Goal: Information Seeking & Learning: Find specific fact

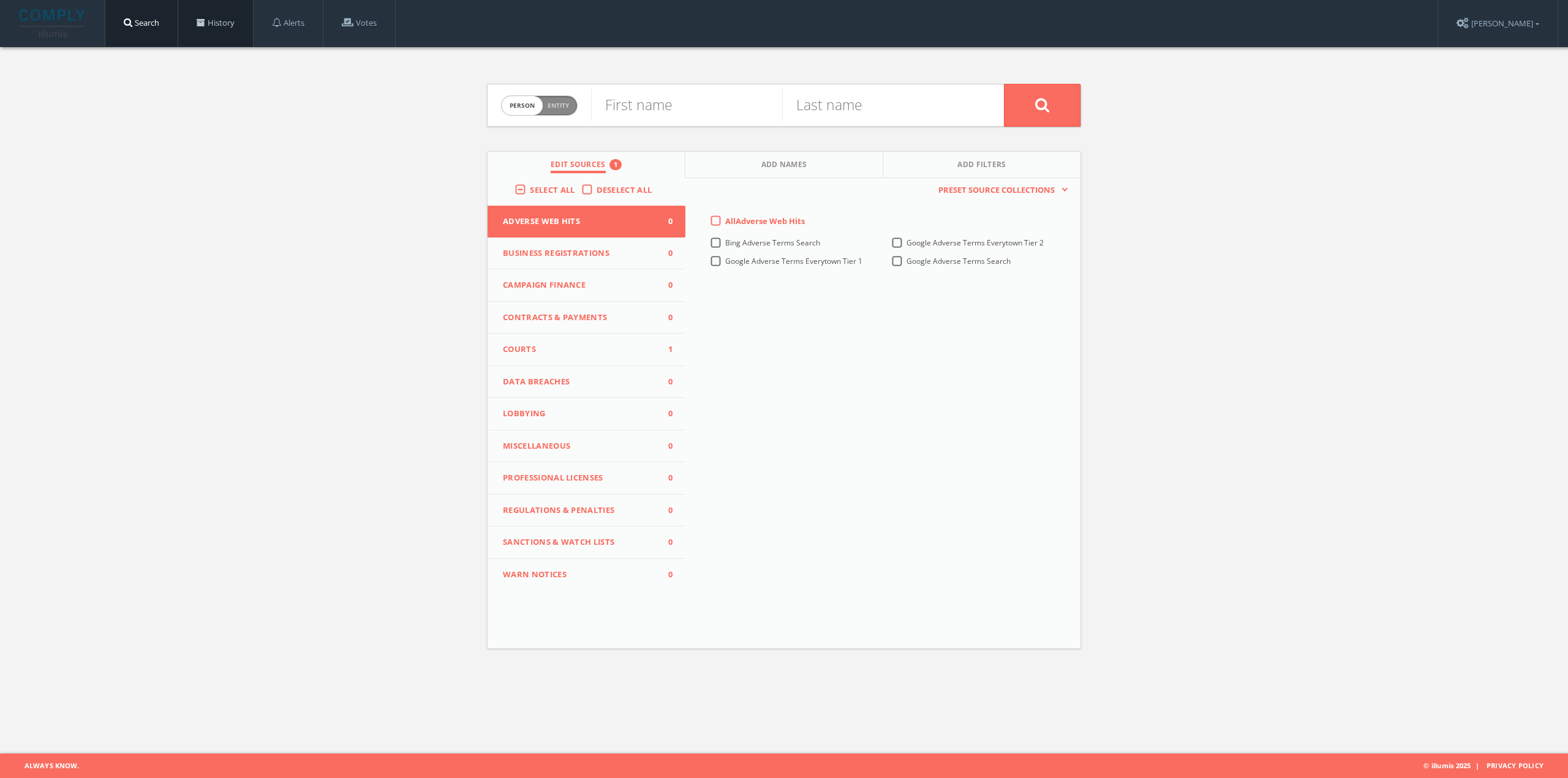
click at [225, 23] on link "History" at bounding box center [215, 23] width 75 height 46
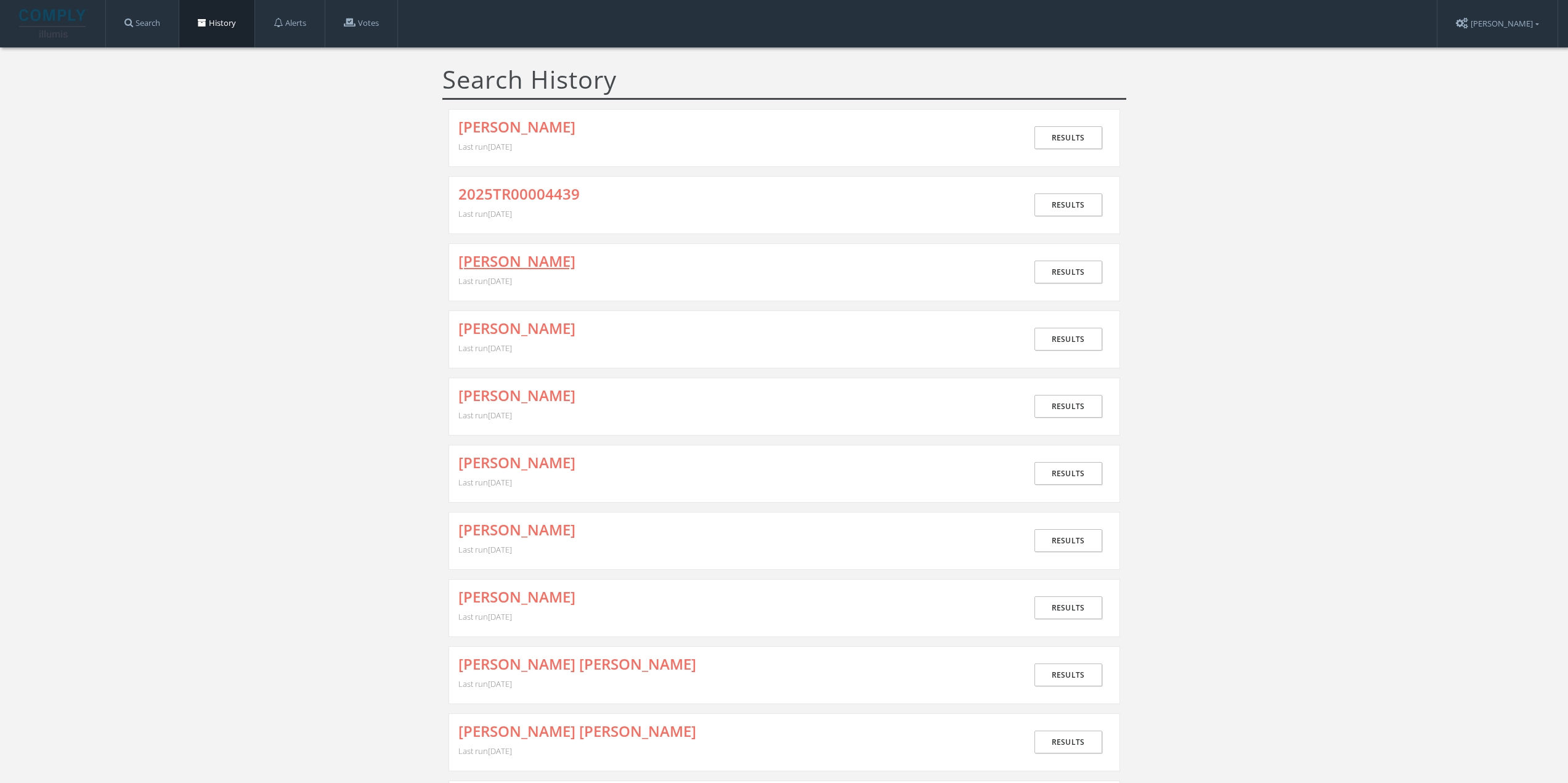
click at [554, 259] on link "[PERSON_NAME]" at bounding box center [517, 261] width 117 height 16
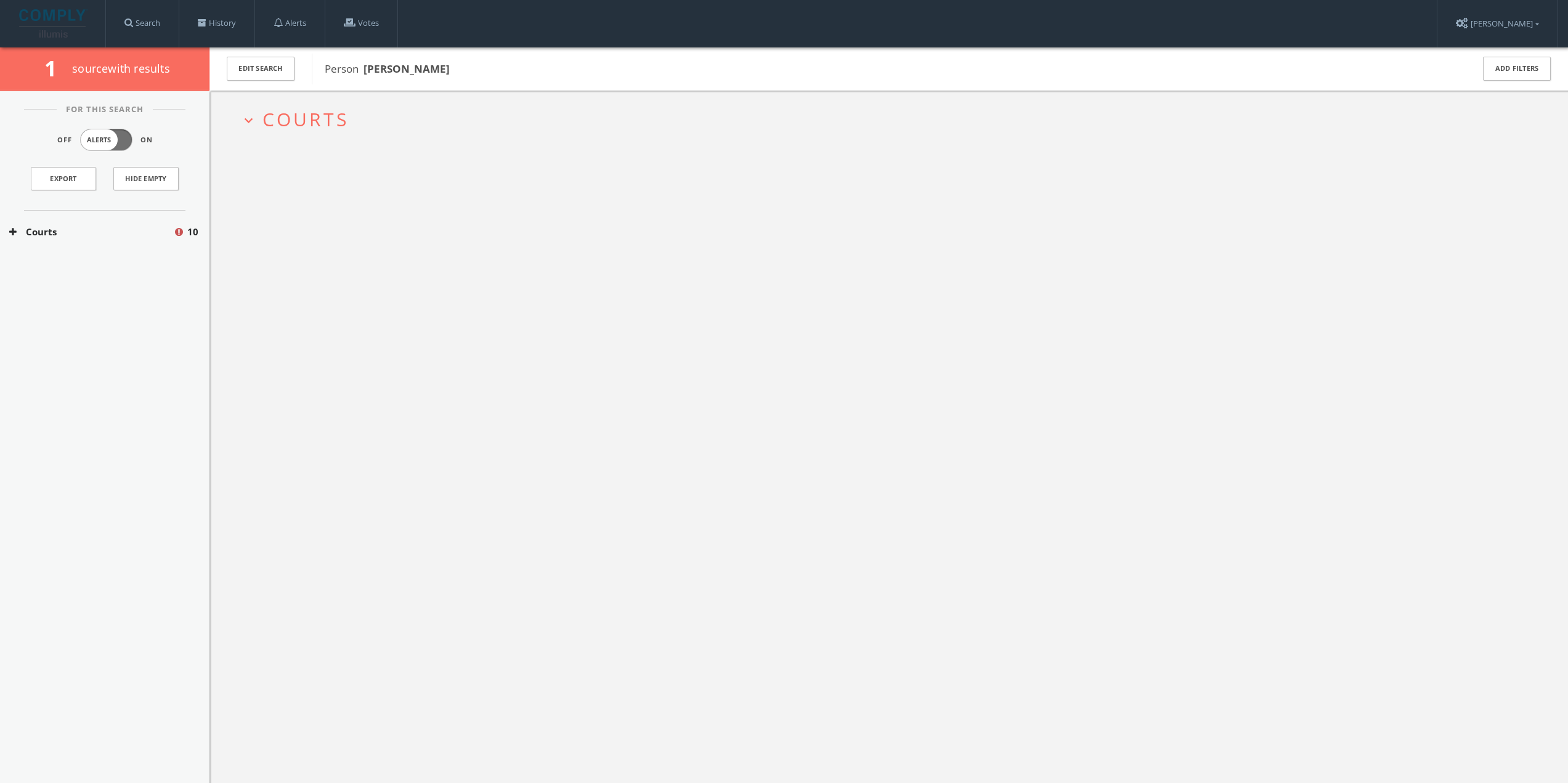
click at [323, 112] on span "Courts" at bounding box center [305, 119] width 86 height 26
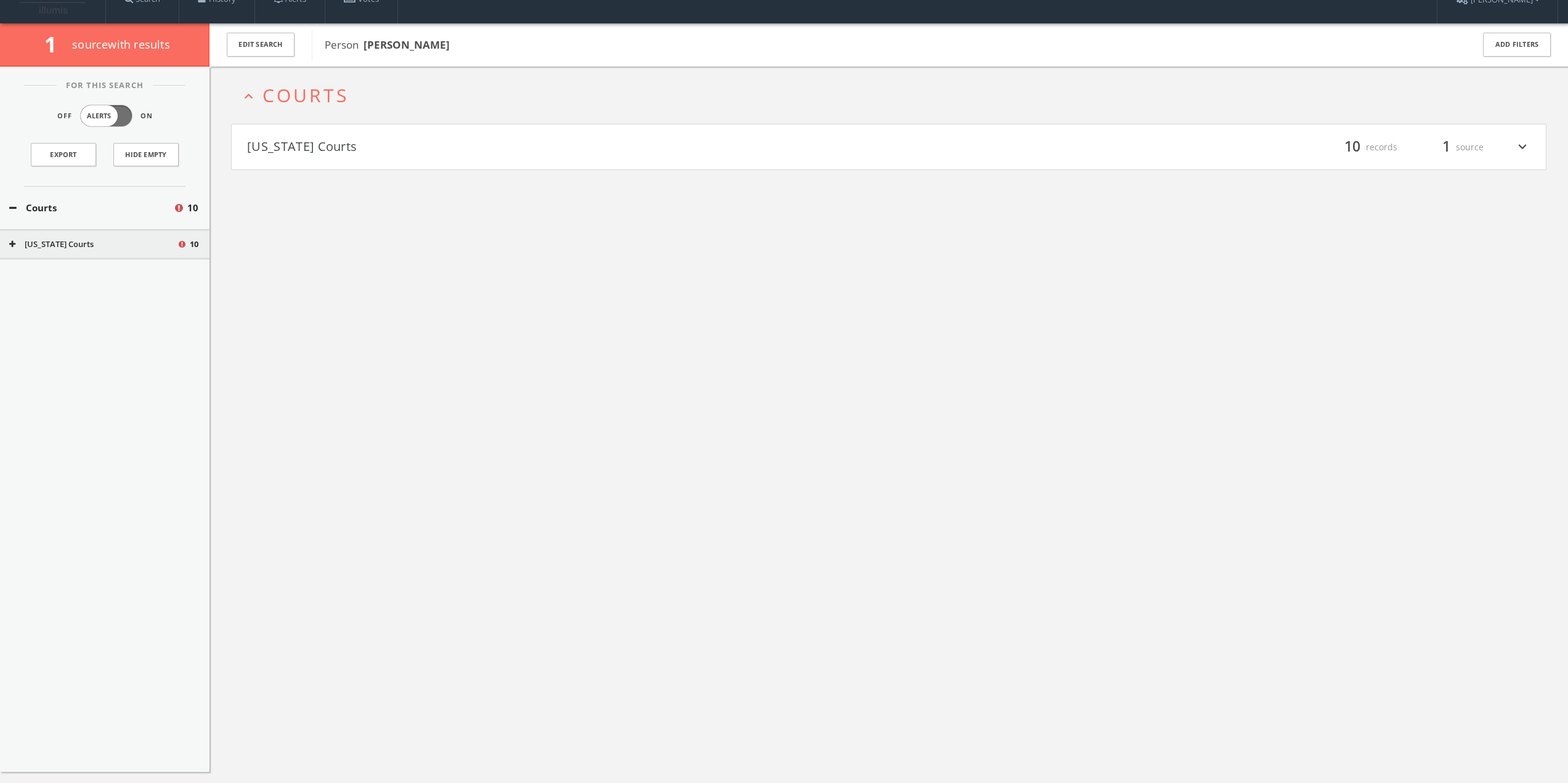
click at [344, 148] on button "[US_STATE] Courts" at bounding box center [568, 147] width 642 height 21
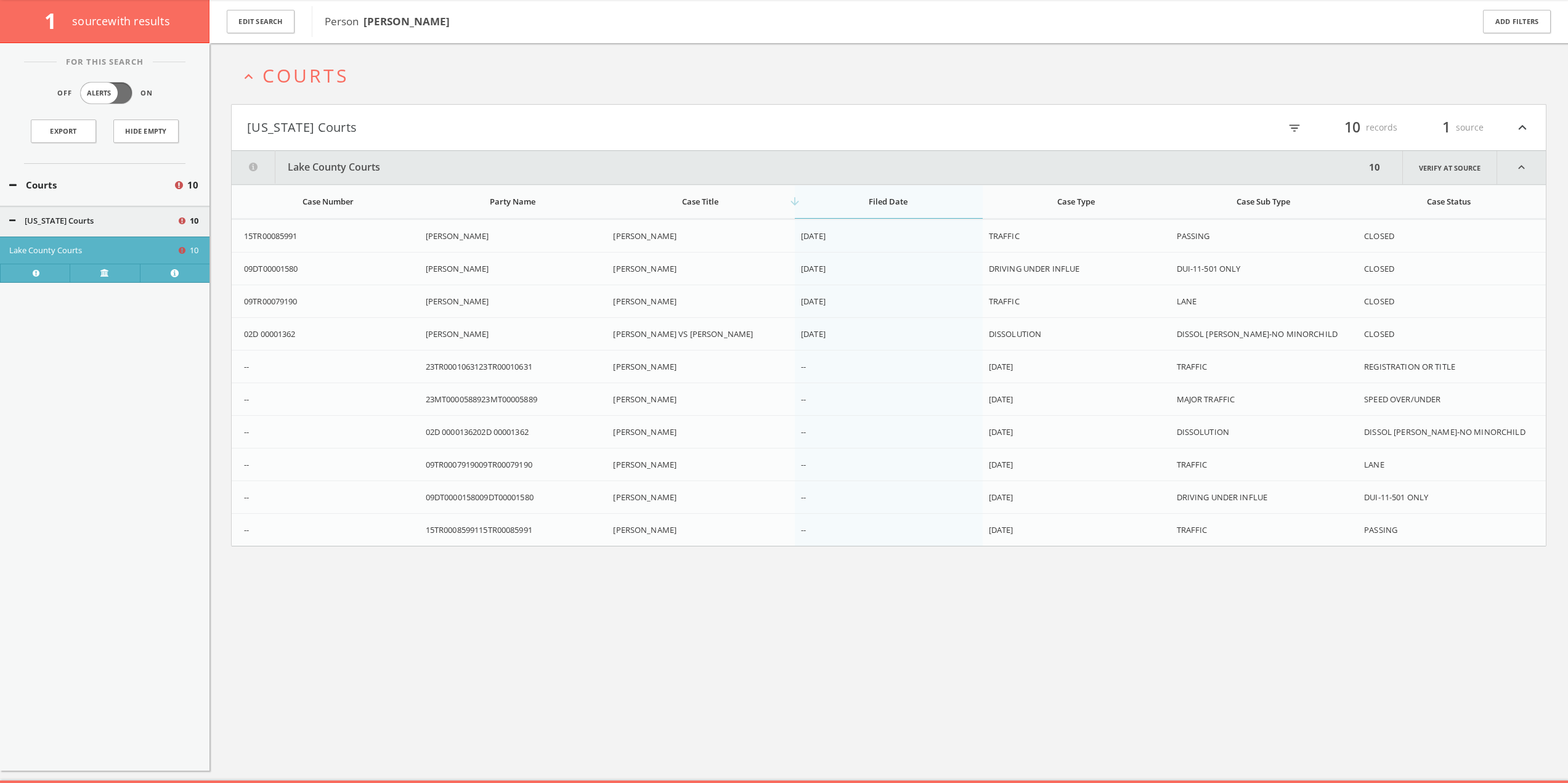
scroll to position [72, 0]
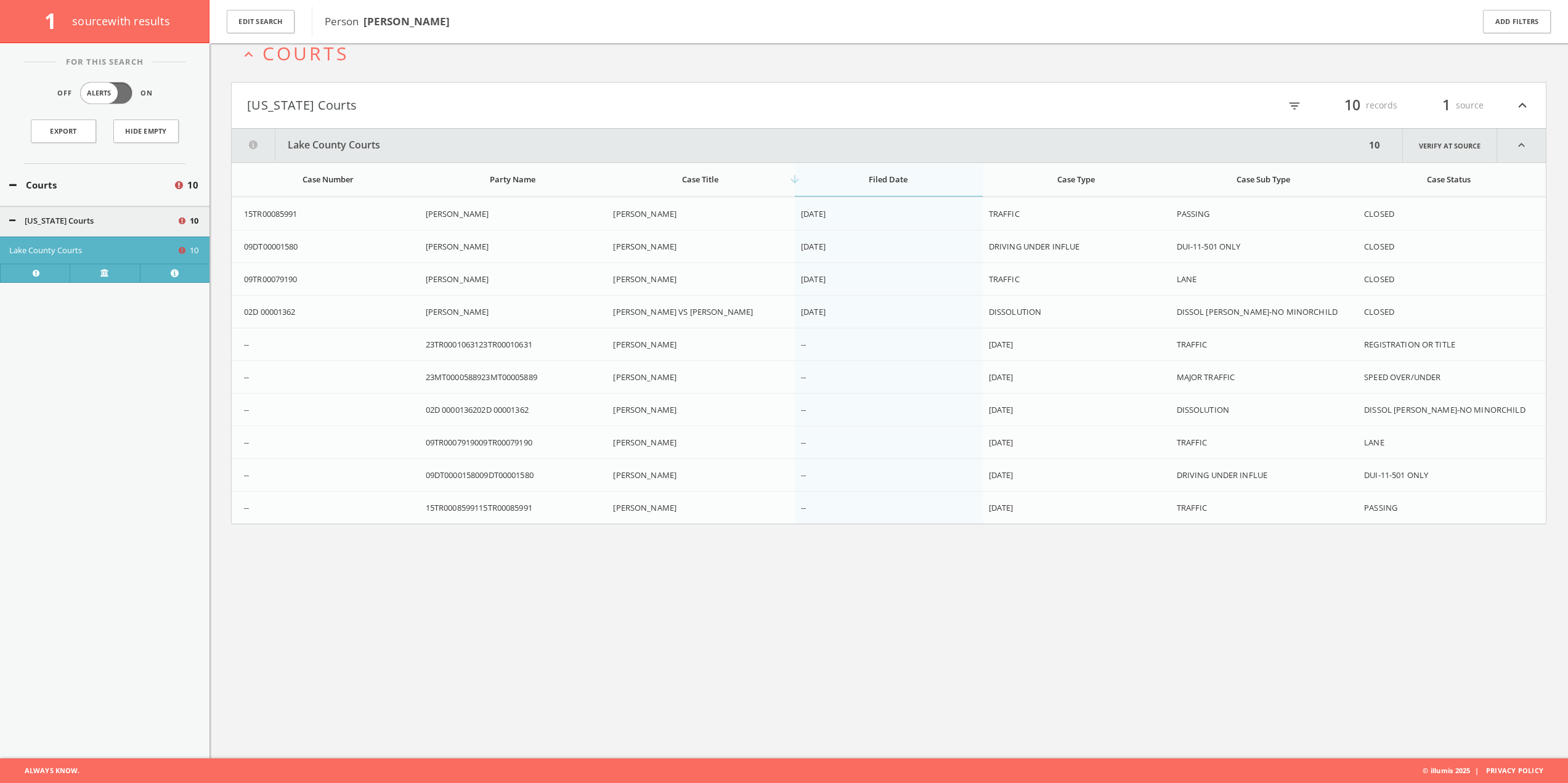
click at [841, 176] on div "arrow_downward Filed Date" at bounding box center [888, 179] width 174 height 11
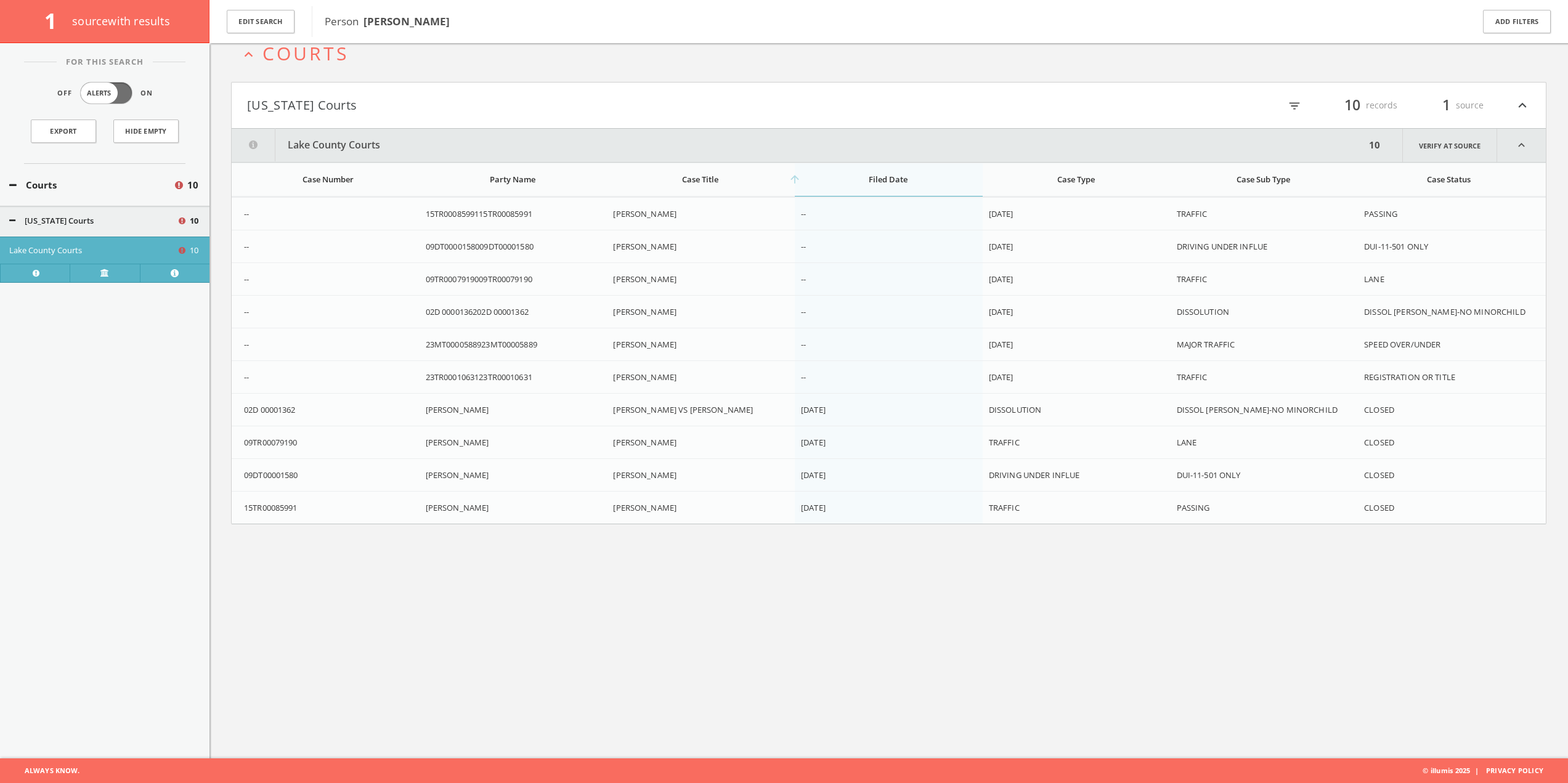
scroll to position [71, 0]
click at [843, 178] on div "arrow_upward Filed Date" at bounding box center [888, 179] width 174 height 11
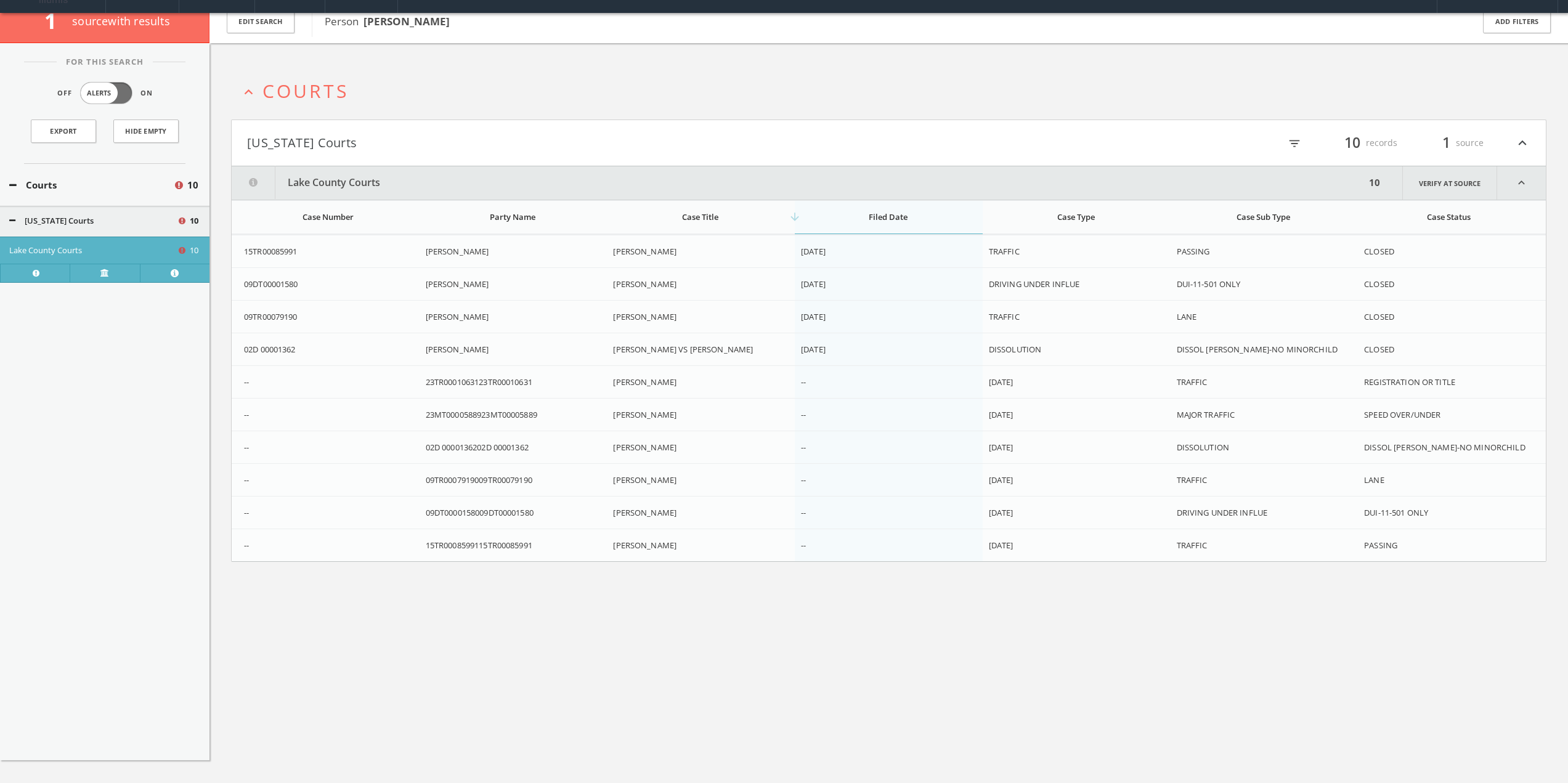
scroll to position [0, 0]
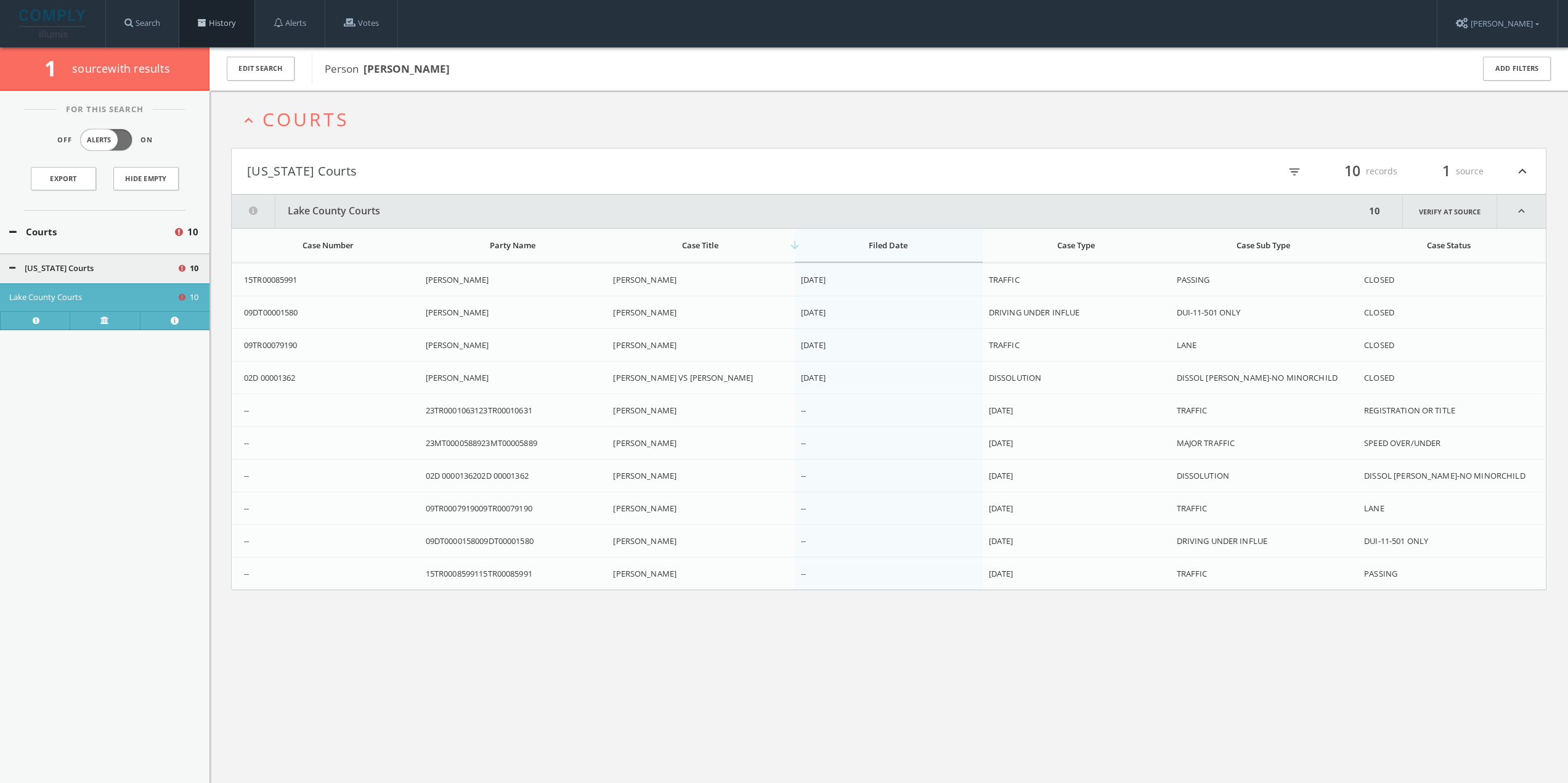
click at [218, 28] on link "History" at bounding box center [217, 23] width 75 height 46
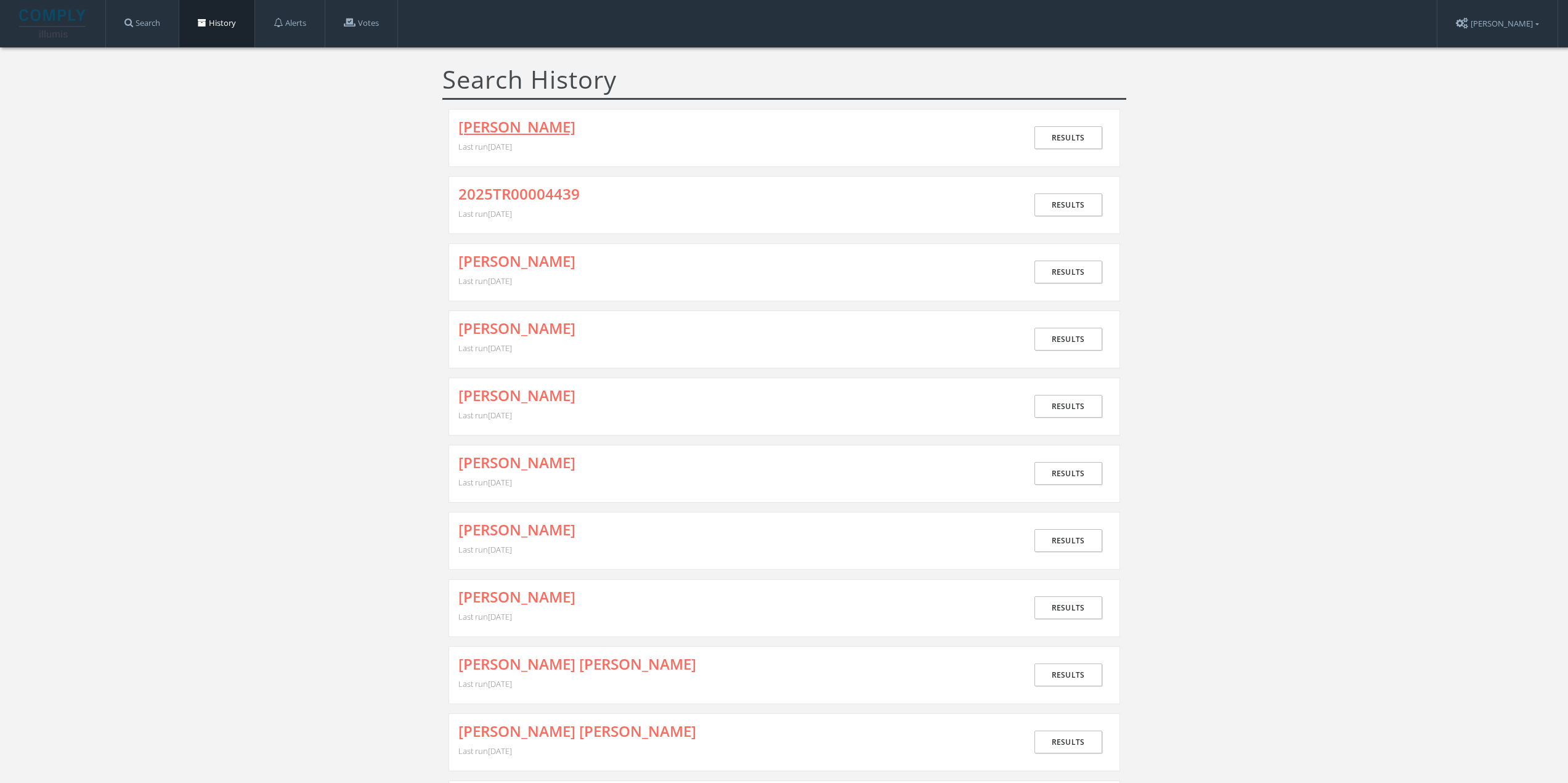
click at [507, 126] on link "[PERSON_NAME]" at bounding box center [517, 127] width 117 height 16
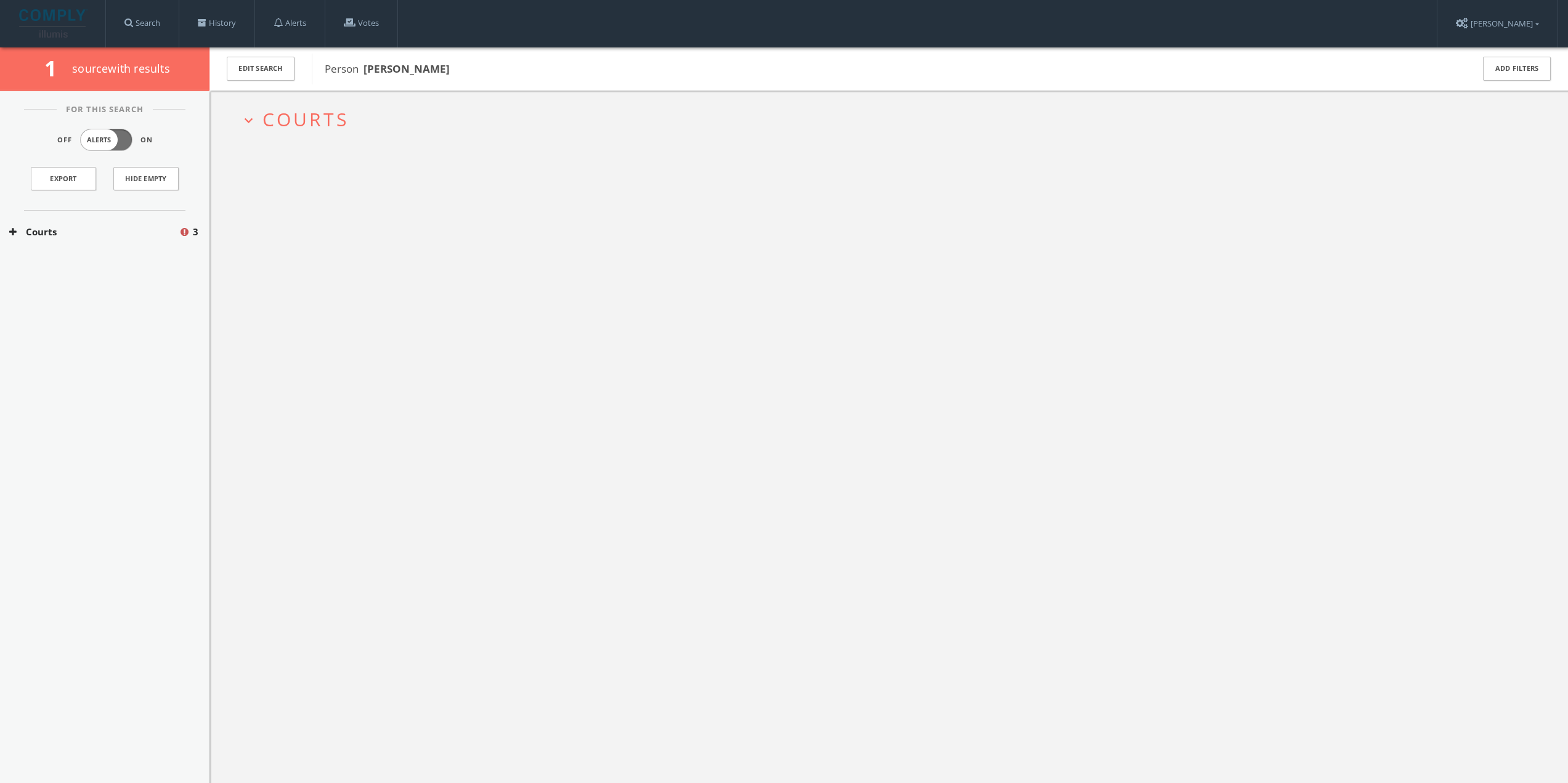
click at [310, 106] on span "Courts" at bounding box center [305, 119] width 86 height 26
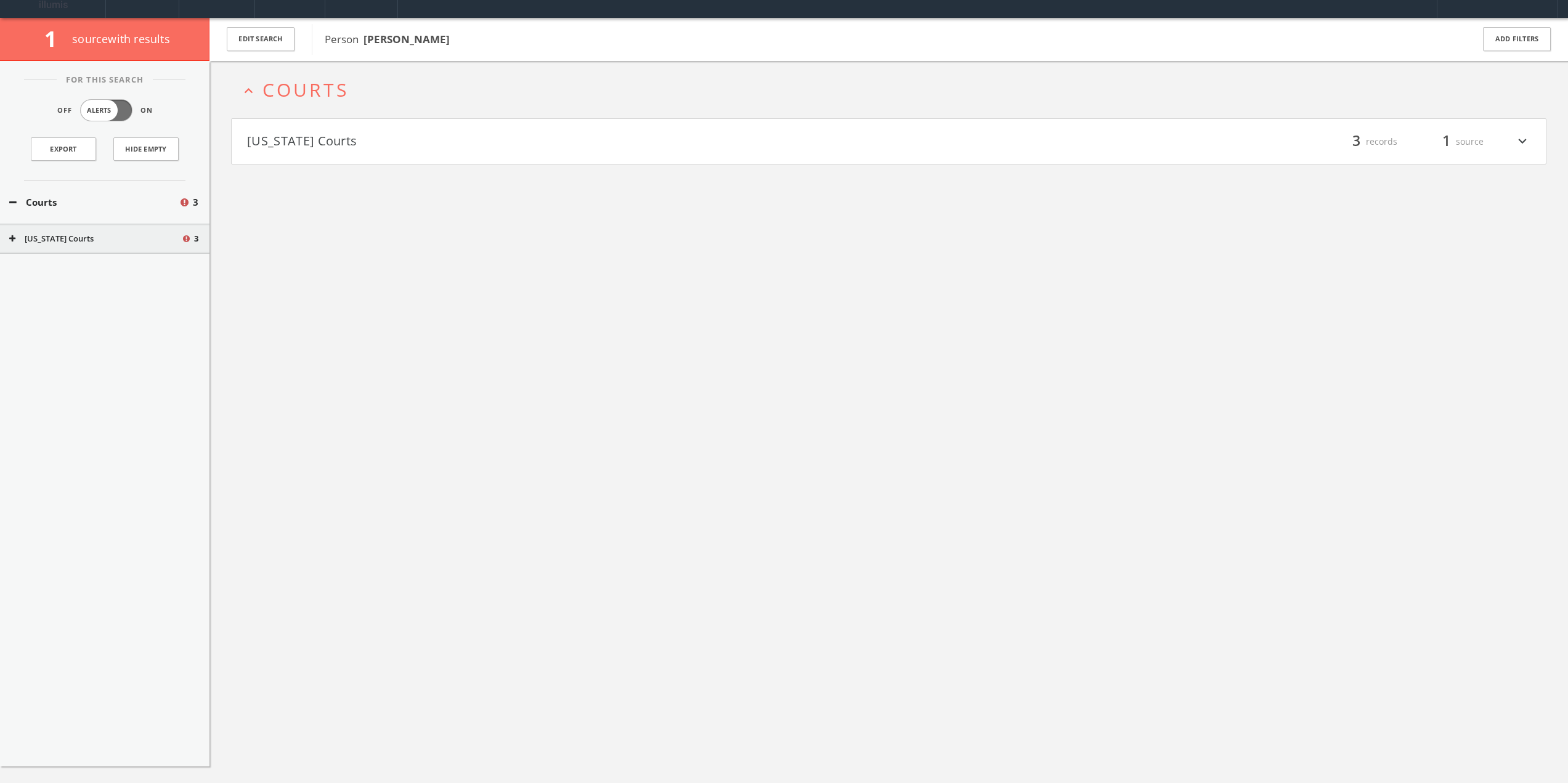
click at [326, 148] on button "[US_STATE] Courts" at bounding box center [568, 142] width 642 height 21
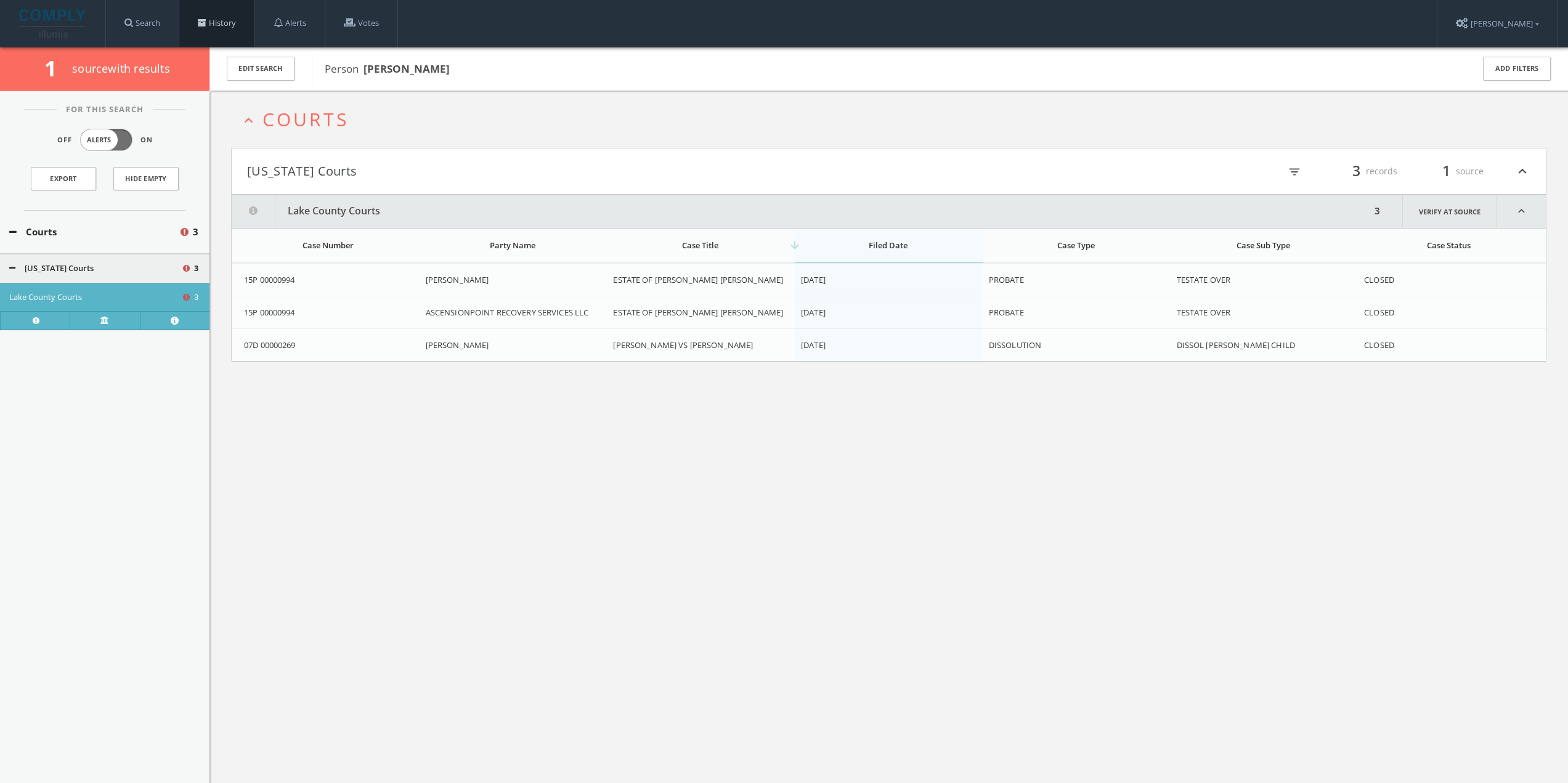
click at [231, 19] on link "History" at bounding box center [217, 23] width 75 height 46
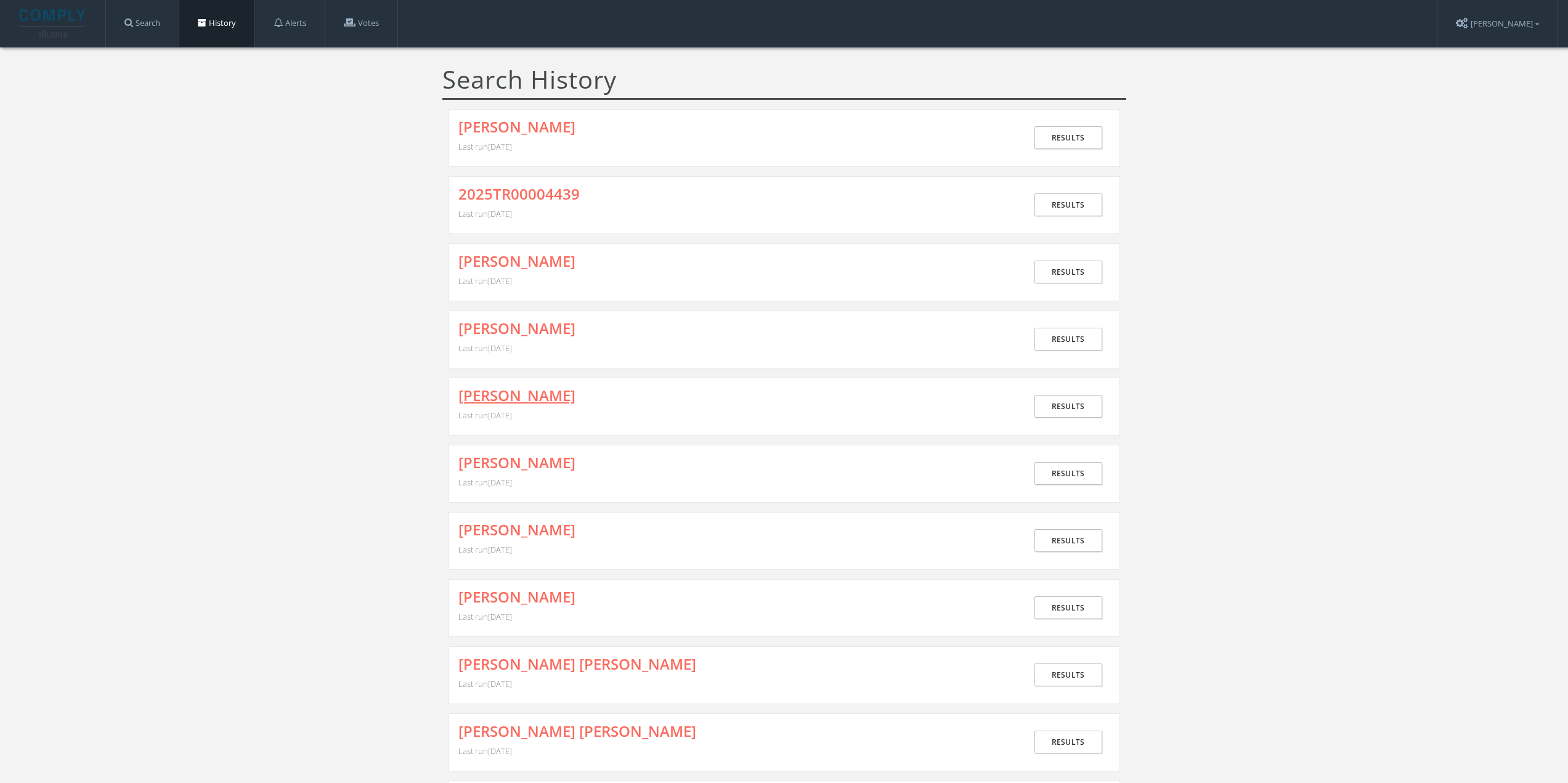
click at [527, 392] on link "[PERSON_NAME]" at bounding box center [517, 395] width 117 height 16
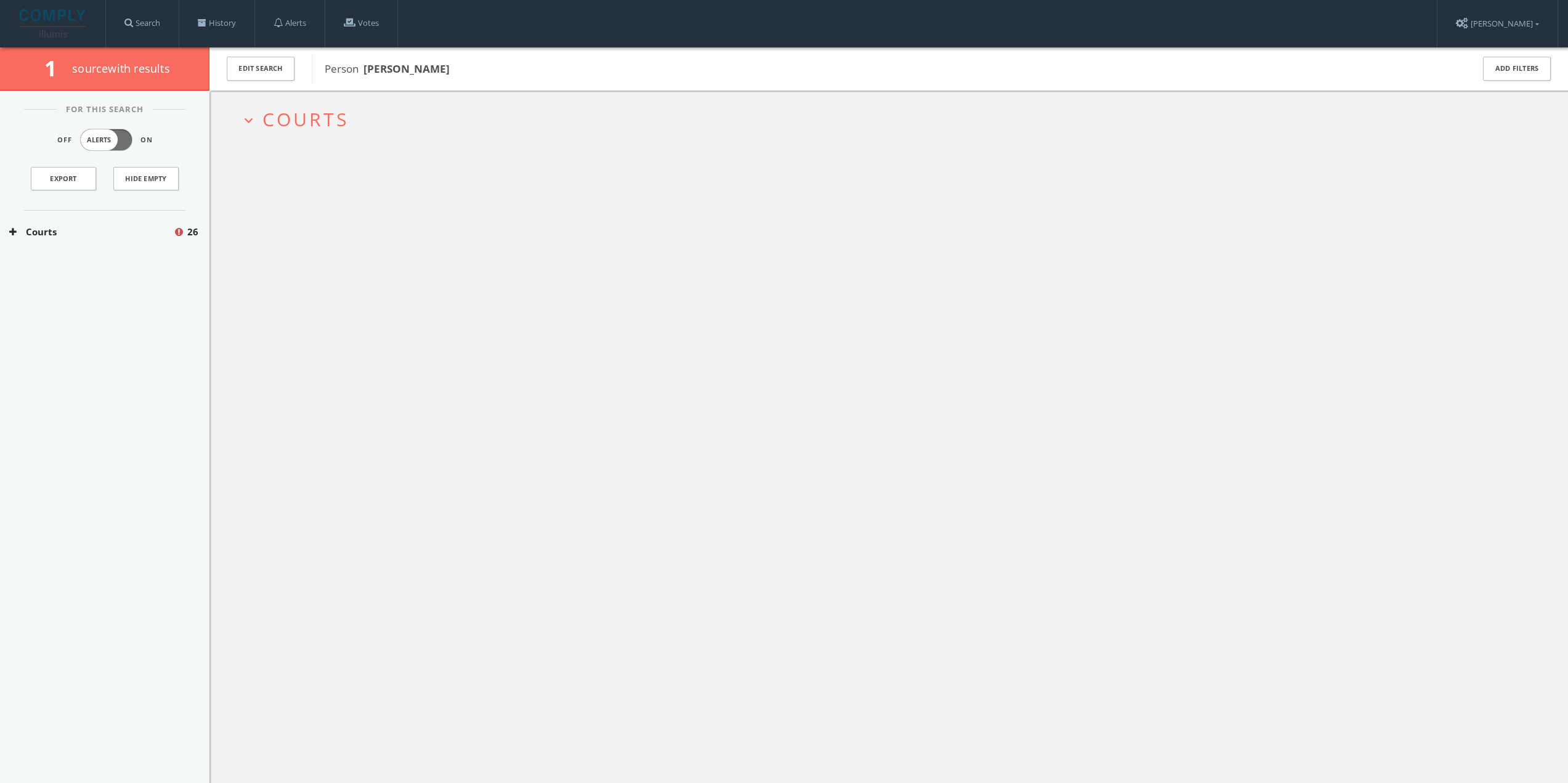
click at [326, 124] on span "Courts" at bounding box center [305, 119] width 86 height 26
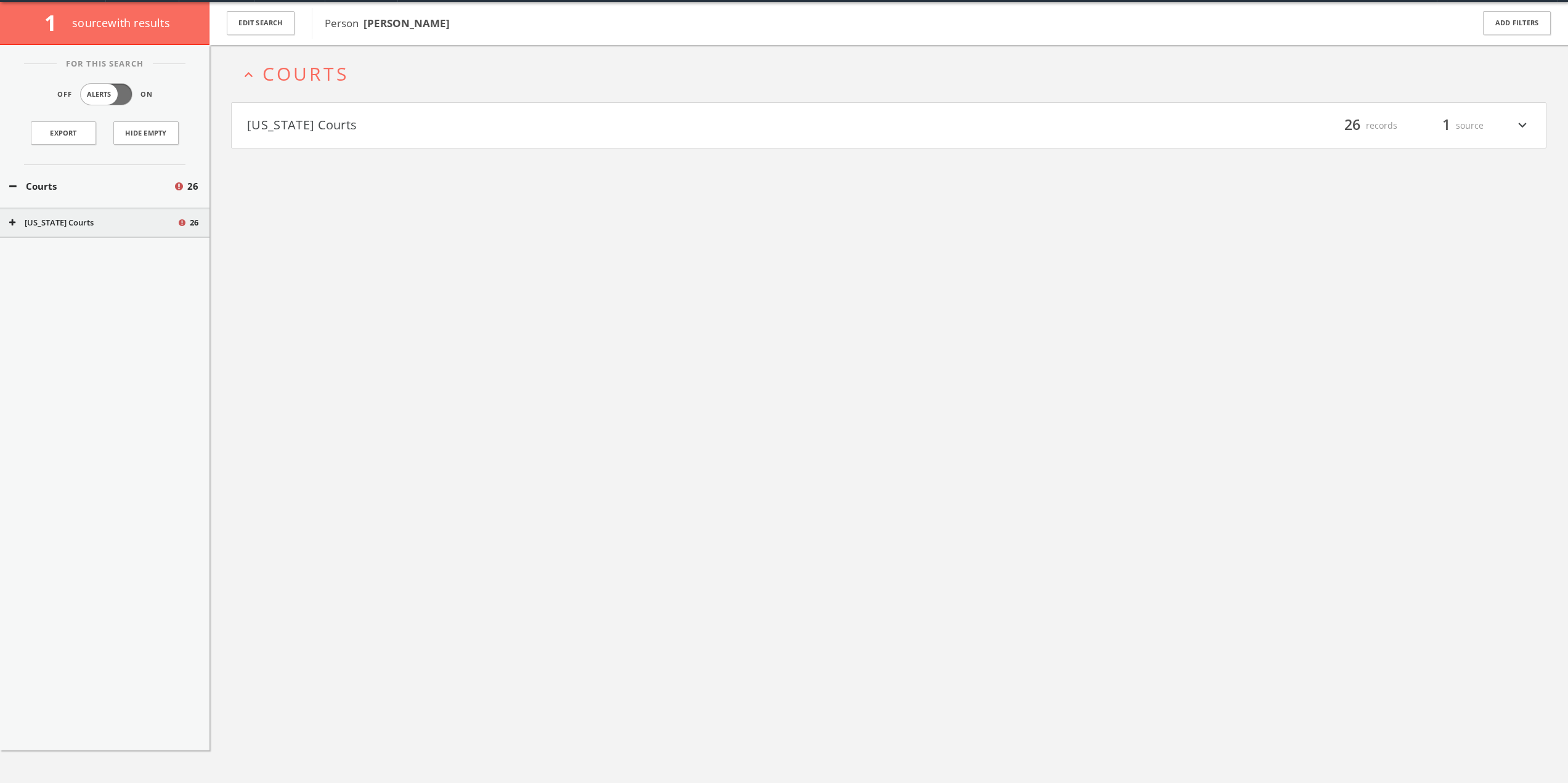
click at [302, 122] on button "[US_STATE] Courts" at bounding box center [568, 126] width 642 height 21
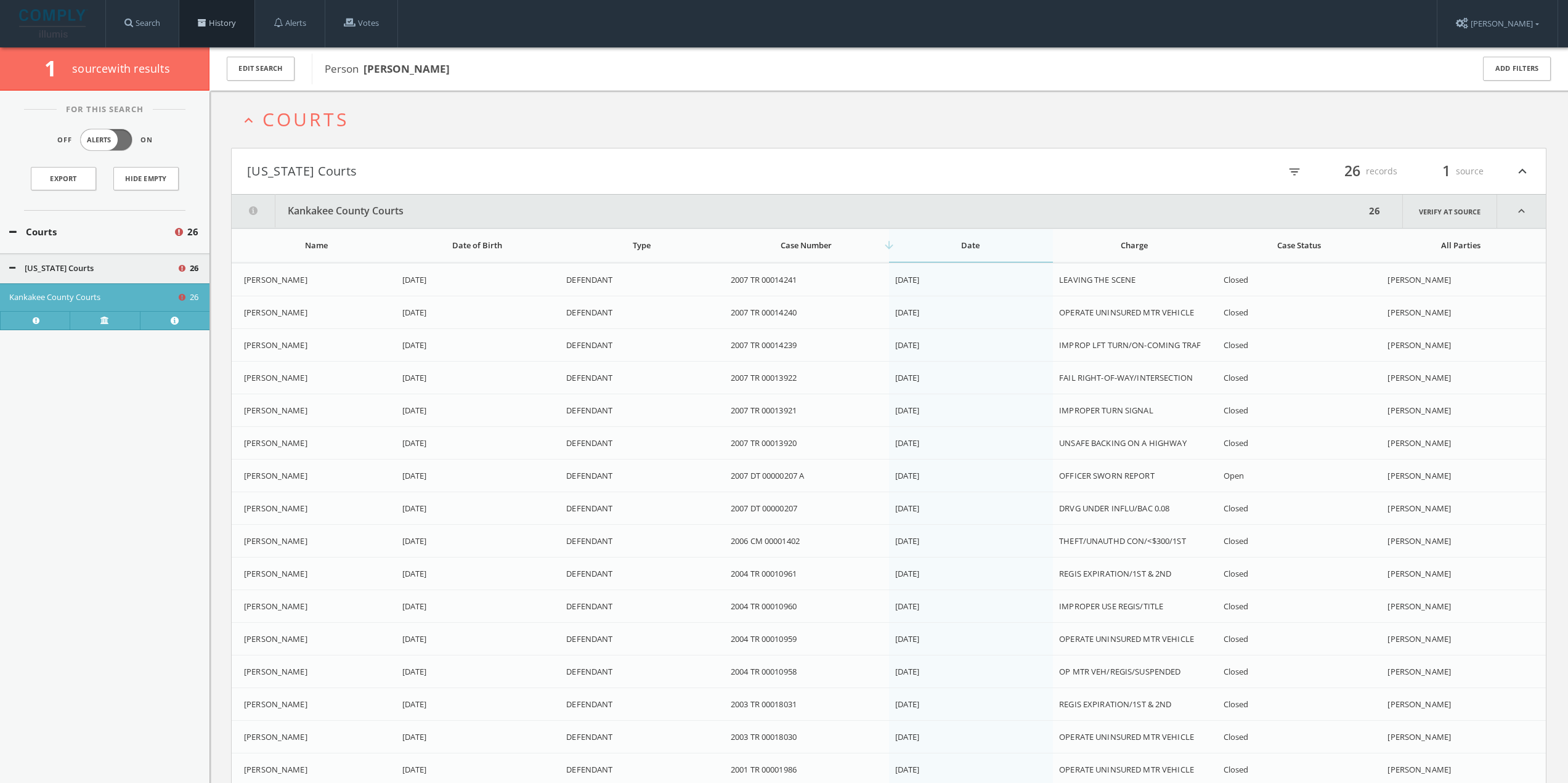
click at [215, 16] on link "History" at bounding box center [217, 23] width 75 height 46
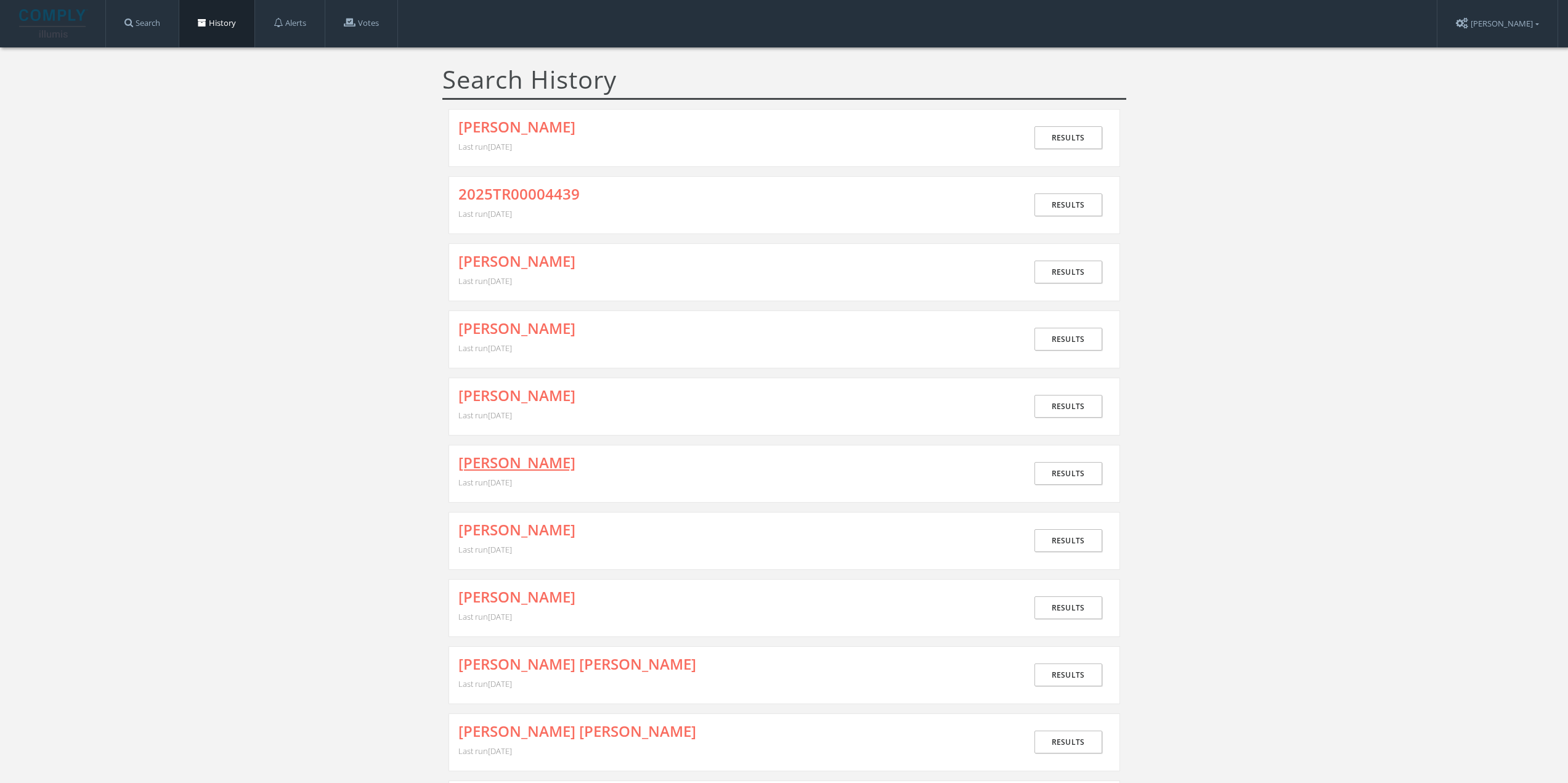
click at [529, 464] on link "[PERSON_NAME]" at bounding box center [517, 462] width 117 height 16
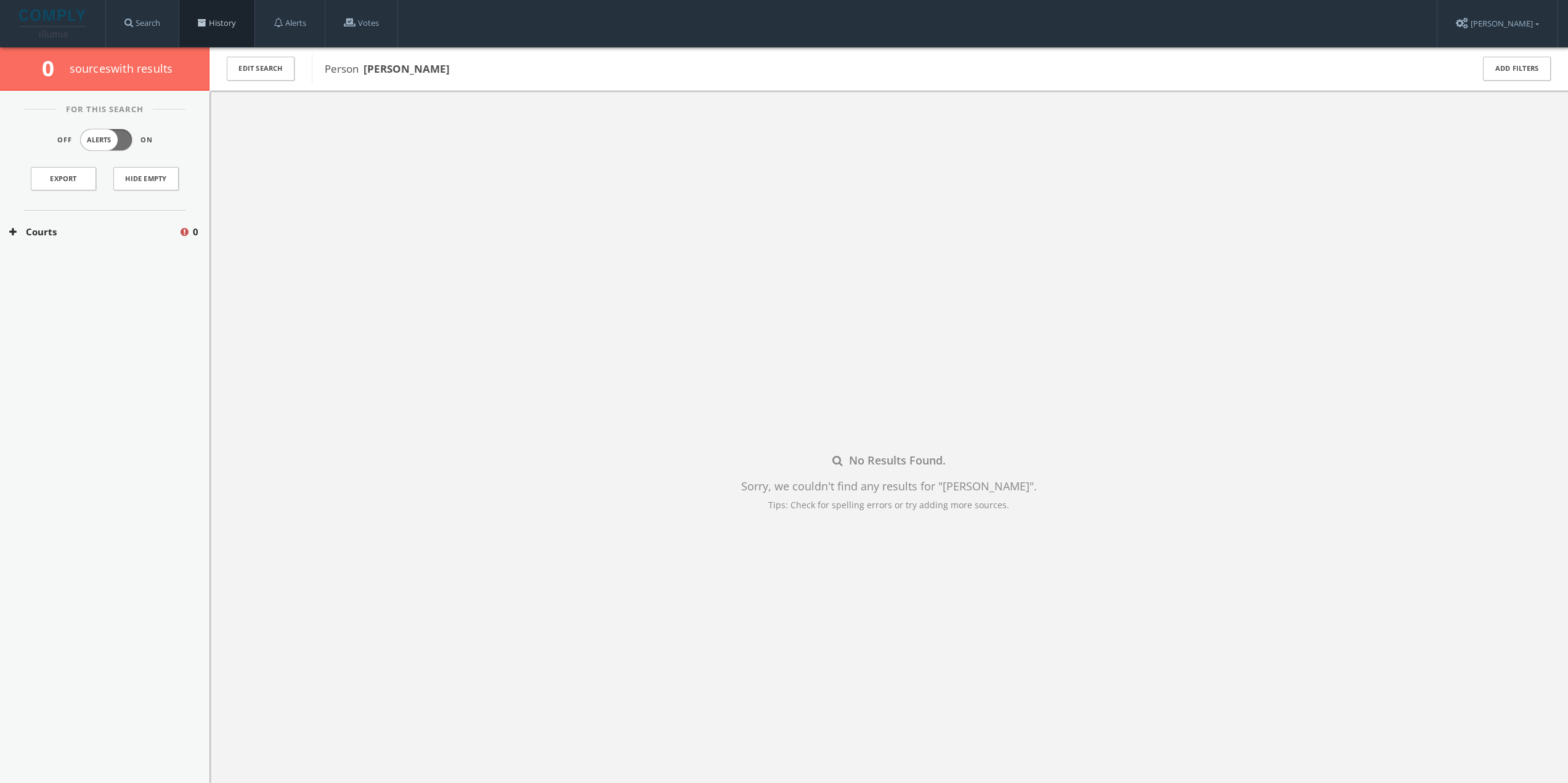
click at [229, 22] on link "History" at bounding box center [217, 23] width 75 height 46
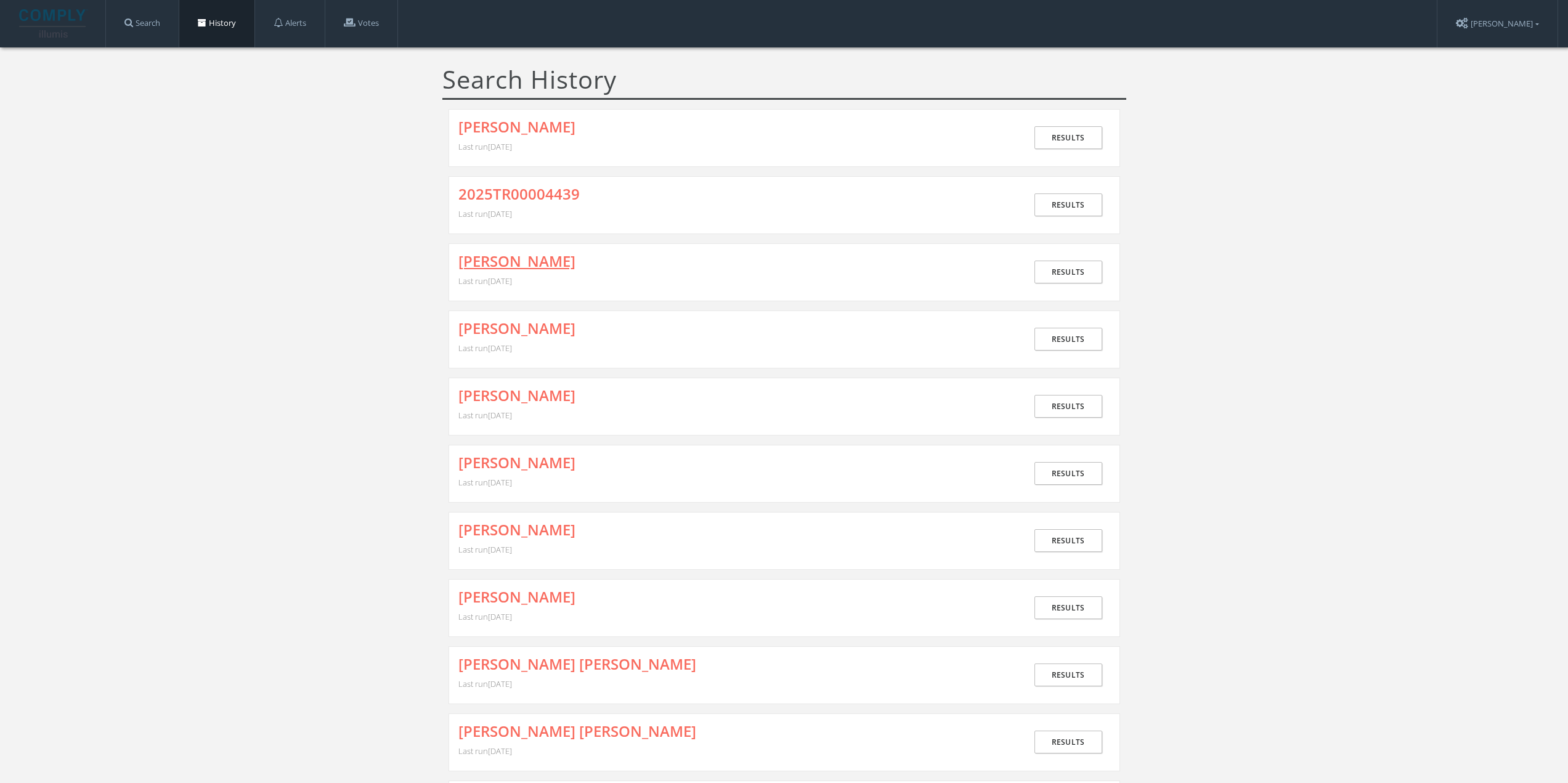
click at [543, 255] on link "[PERSON_NAME]" at bounding box center [517, 261] width 117 height 16
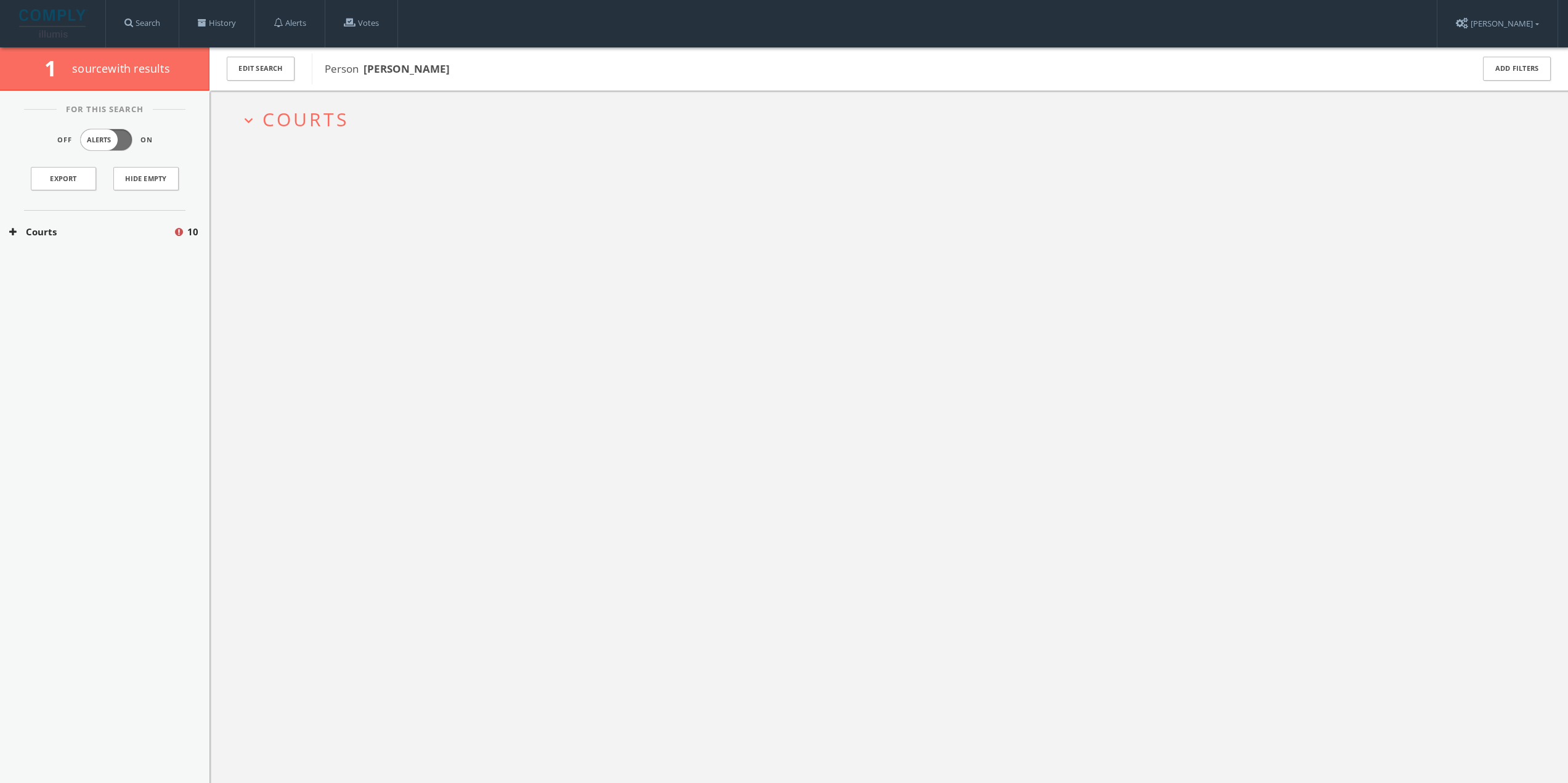
click at [299, 136] on h2 "expand_more Courts" at bounding box center [889, 119] width 1316 height 57
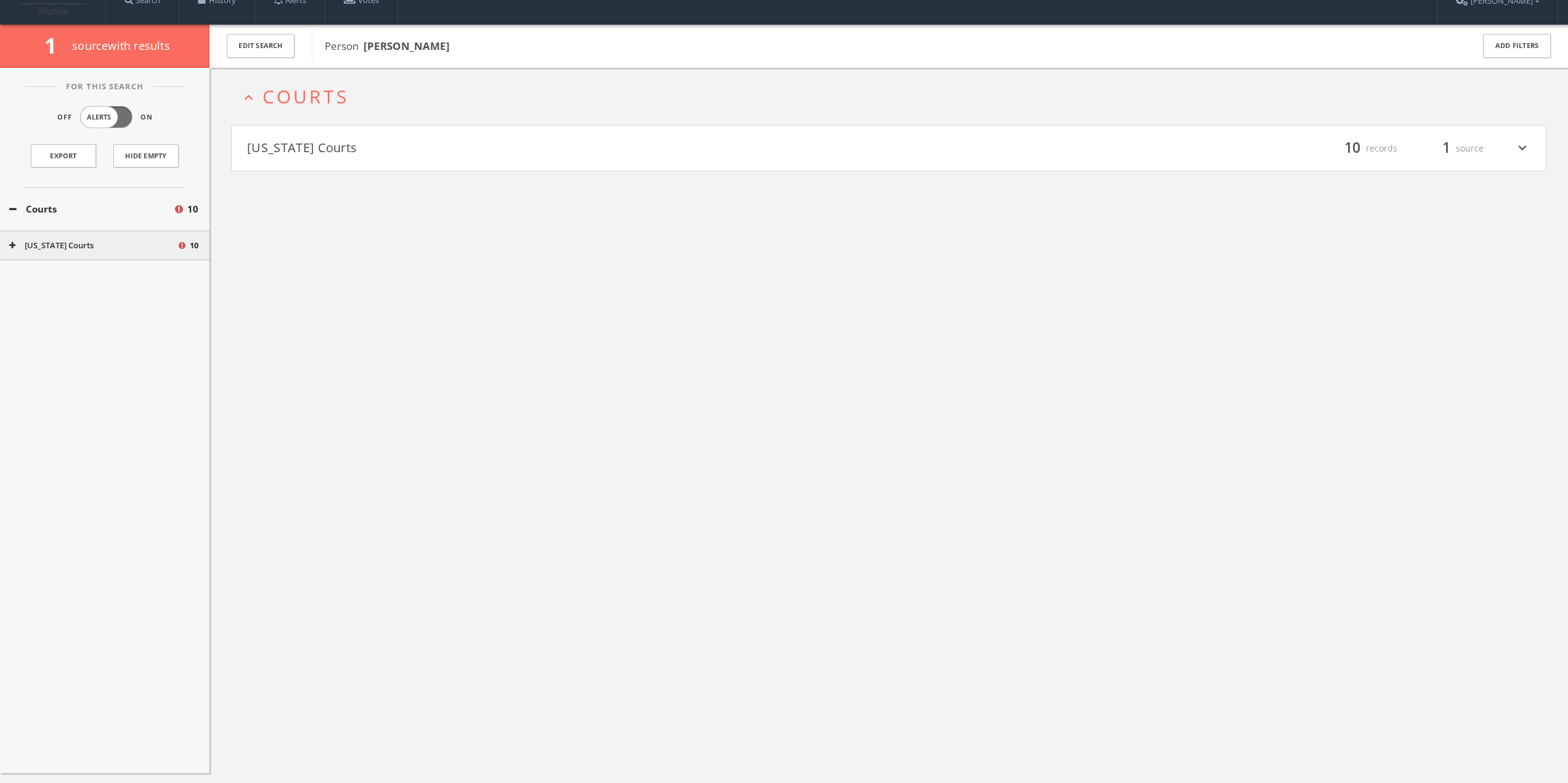
click at [347, 160] on h4 "[US_STATE] Courts filter_list 10 records 1 source expand_more" at bounding box center [889, 148] width 1314 height 46
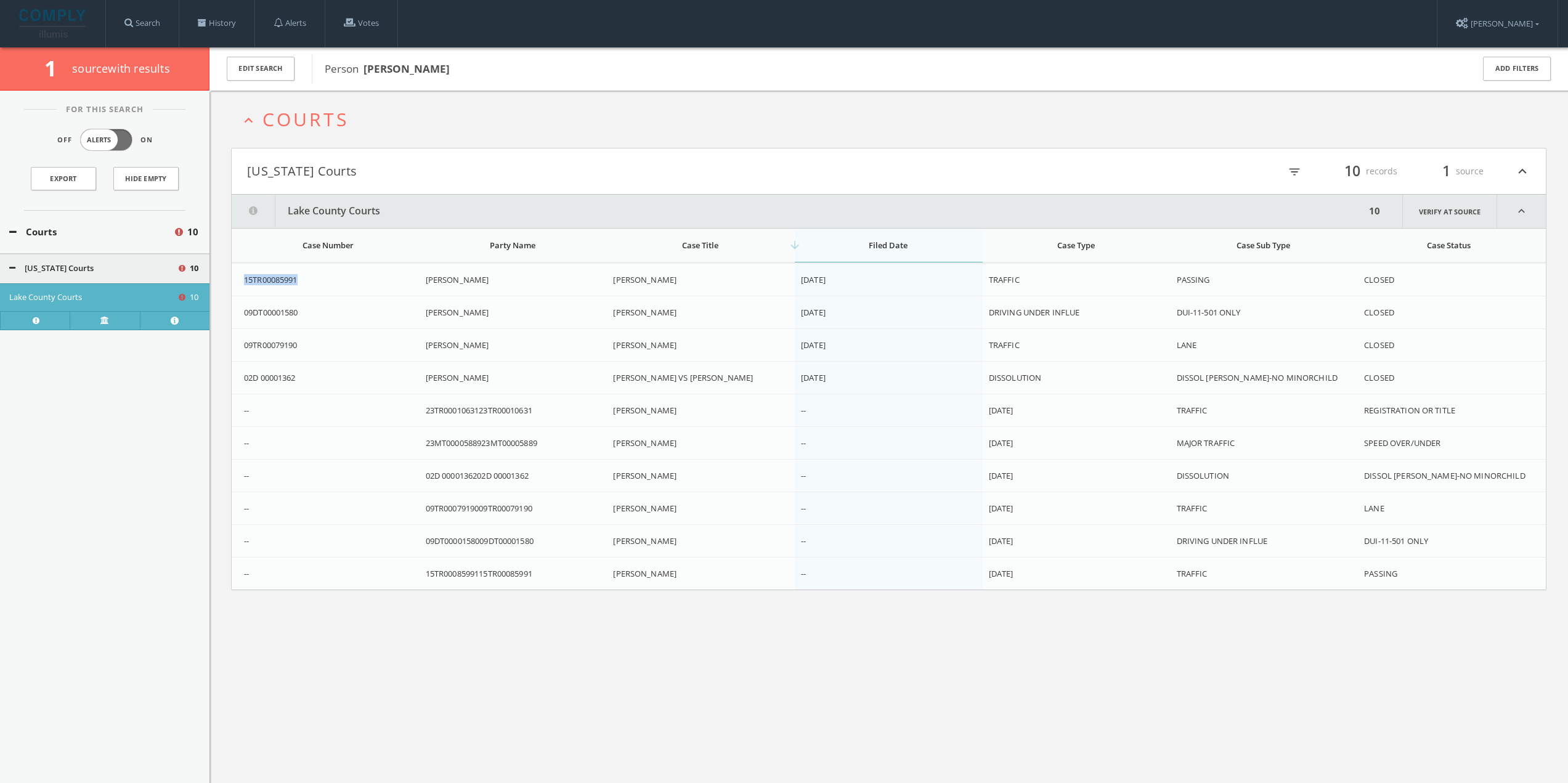
drag, startPoint x: 305, startPoint y: 278, endPoint x: 241, endPoint y: 278, distance: 64.0
click at [241, 278] on td "15TR00085991" at bounding box center [326, 280] width 188 height 33
copy span "15TR00085991"
